Goal: Task Accomplishment & Management: Manage account settings

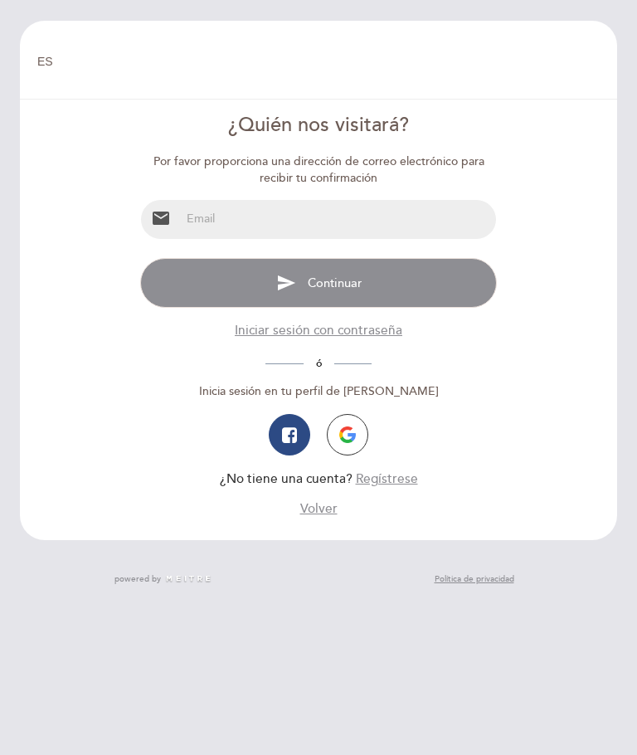
select select "es"
click at [386, 232] on input "email" at bounding box center [338, 219] width 315 height 39
click at [375, 222] on input "email" at bounding box center [338, 219] width 315 height 39
type input "[EMAIL_ADDRESS][DOMAIN_NAME]"
click at [425, 275] on button "send Continuar" at bounding box center [318, 283] width 356 height 50
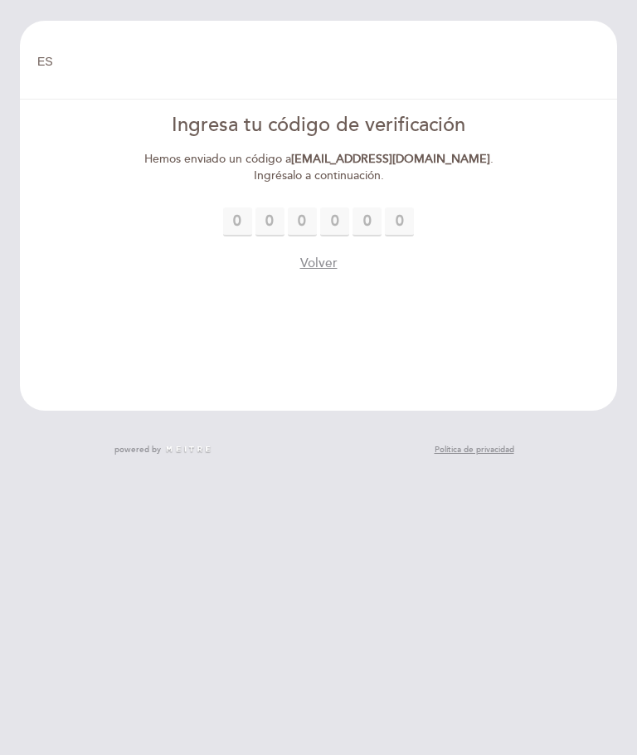
click at [217, 232] on div at bounding box center [318, 221] width 356 height 29
click at [238, 210] on input "text" at bounding box center [237, 221] width 29 height 29
type input "1"
type input "4"
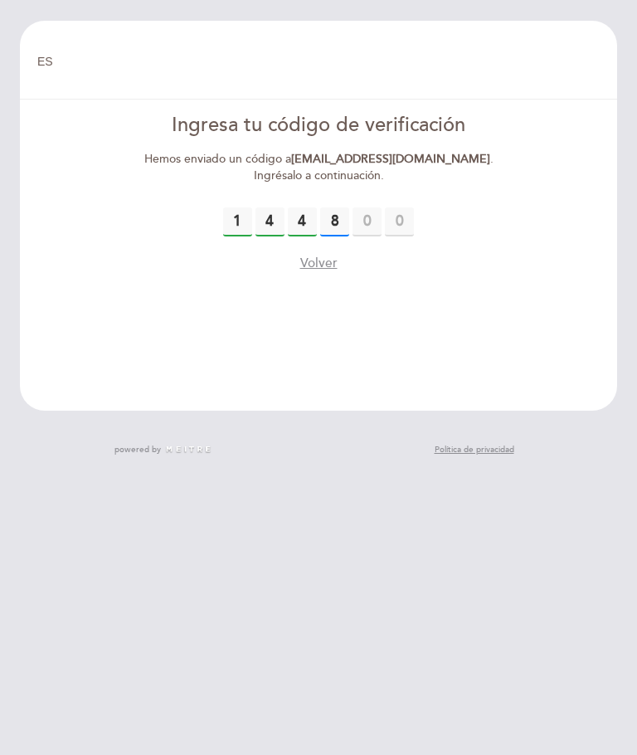
type input "8"
type input "6"
type input "2"
